Goal: Find specific page/section: Find specific page/section

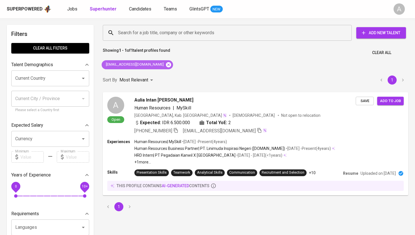
click at [166, 63] on icon at bounding box center [168, 64] width 5 height 5
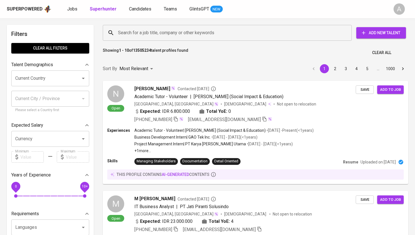
click at [177, 30] on input "Search for a job title, company or other keywords" at bounding box center [229, 32] width 224 height 11
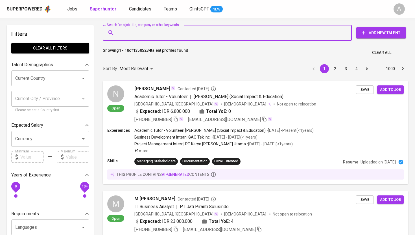
paste input "[EMAIL_ADDRESS][DOMAIN_NAME]"
type input "[EMAIL_ADDRESS][DOMAIN_NAME]"
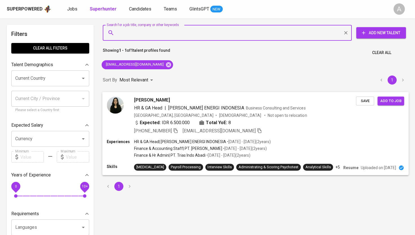
click at [178, 130] on icon "button" at bounding box center [176, 130] width 4 height 5
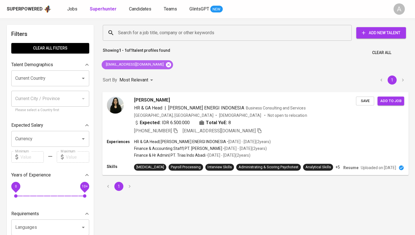
click at [166, 64] on icon at bounding box center [168, 64] width 5 height 5
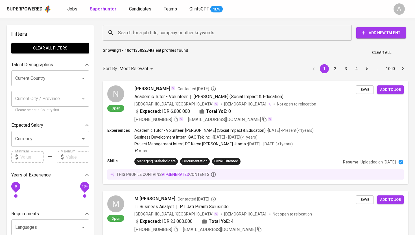
click at [158, 29] on input "Search for a job title, company or other keywords" at bounding box center [229, 32] width 224 height 11
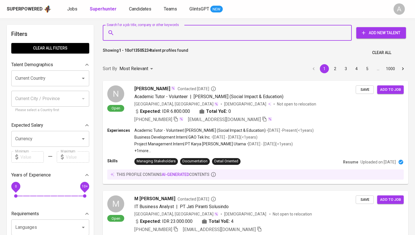
paste input "[EMAIL_ADDRESS][DOMAIN_NAME]"
type input "[EMAIL_ADDRESS][DOMAIN_NAME]"
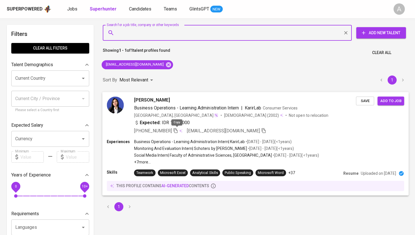
click at [178, 131] on icon "button" at bounding box center [175, 130] width 5 height 5
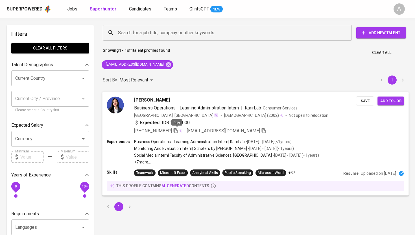
click at [178, 129] on icon "button" at bounding box center [175, 130] width 5 height 5
click at [166, 66] on icon at bounding box center [168, 64] width 5 height 5
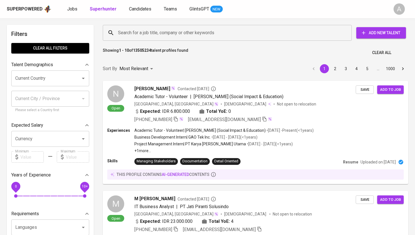
click at [156, 31] on input "Search for a job title, company or other keywords" at bounding box center [229, 32] width 224 height 11
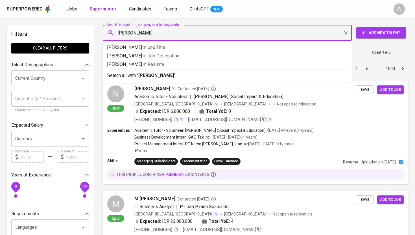
type input "[PERSON_NAME]"
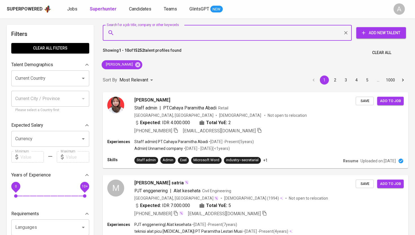
click at [345, 36] on button "Clear" at bounding box center [346, 33] width 8 height 8
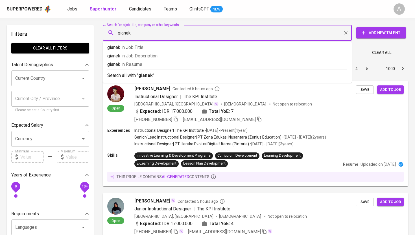
type input "gianeka"
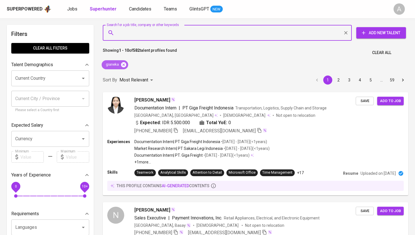
click at [124, 62] on icon at bounding box center [124, 65] width 6 height 6
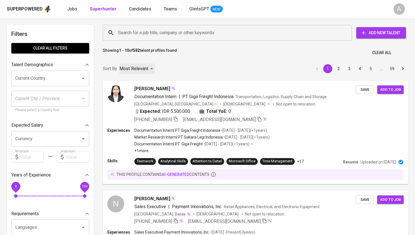
click at [123, 64] on div "Most Relevant" at bounding box center [137, 69] width 36 height 10
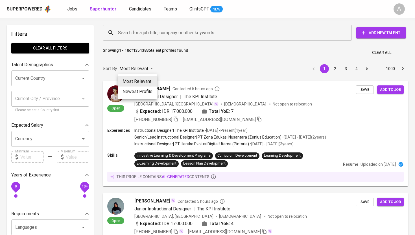
click at [134, 32] on div at bounding box center [207, 117] width 415 height 235
click at [134, 32] on input "Search for a job title, company or other keywords" at bounding box center [229, 32] width 224 height 11
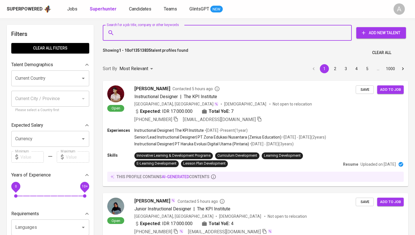
paste input "[EMAIL_ADDRESS][DOMAIN_NAME]"
type input "[EMAIL_ADDRESS][DOMAIN_NAME]"
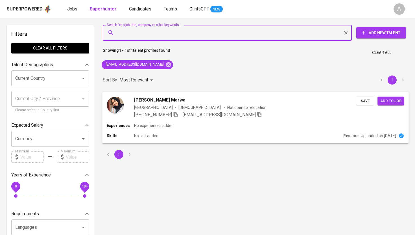
click at [178, 115] on icon "button" at bounding box center [175, 114] width 5 height 5
